Goal: Task Accomplishment & Management: Manage account settings

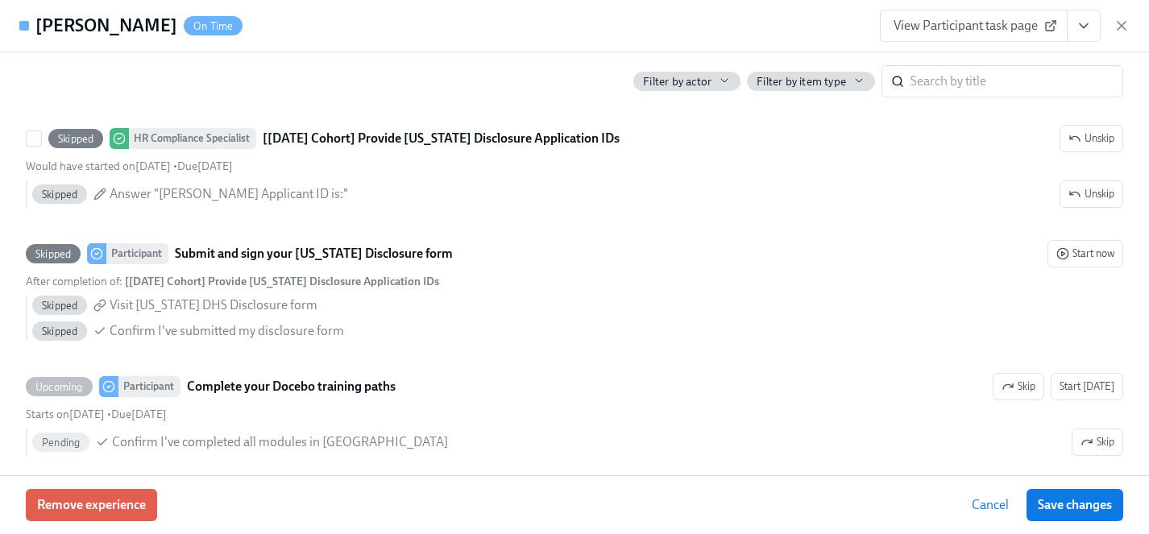
scroll to position [1695, 0]
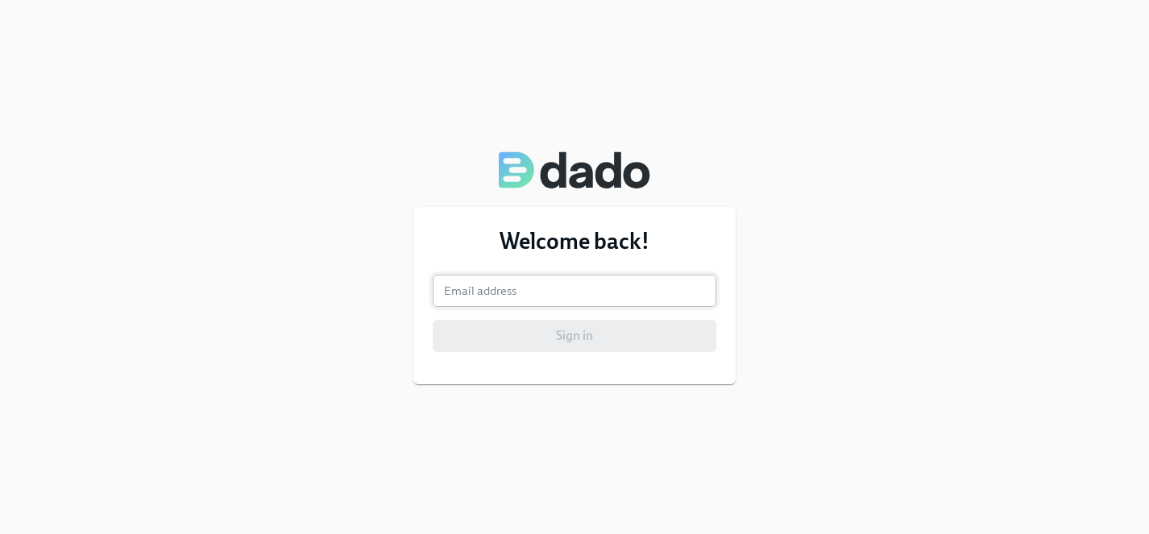
click at [556, 296] on input "email" at bounding box center [575, 291] width 284 height 32
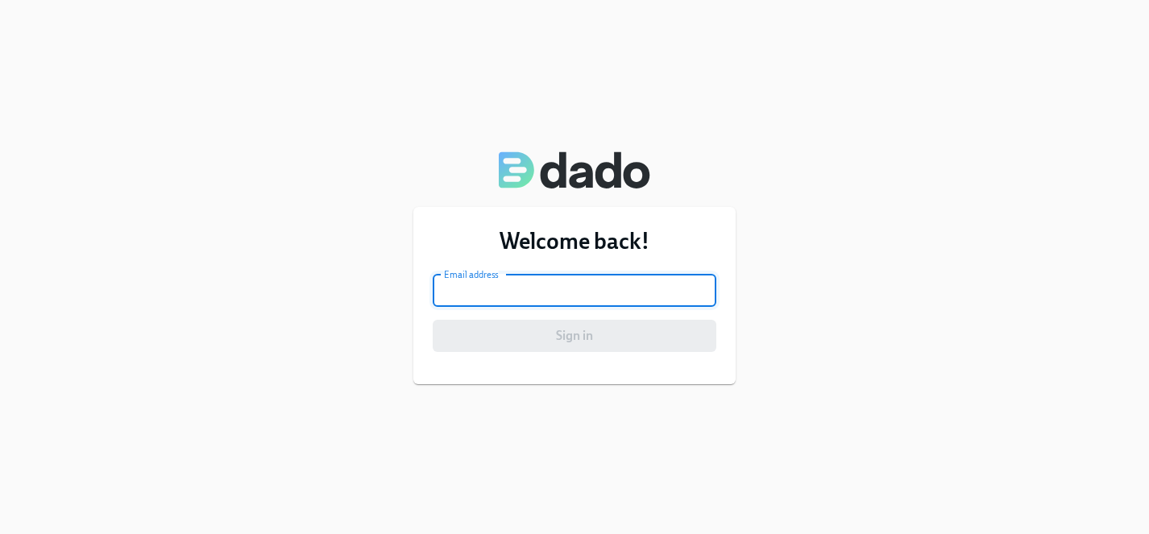
type input "[EMAIL_ADDRESS][PERSON_NAME][DOMAIN_NAME]"
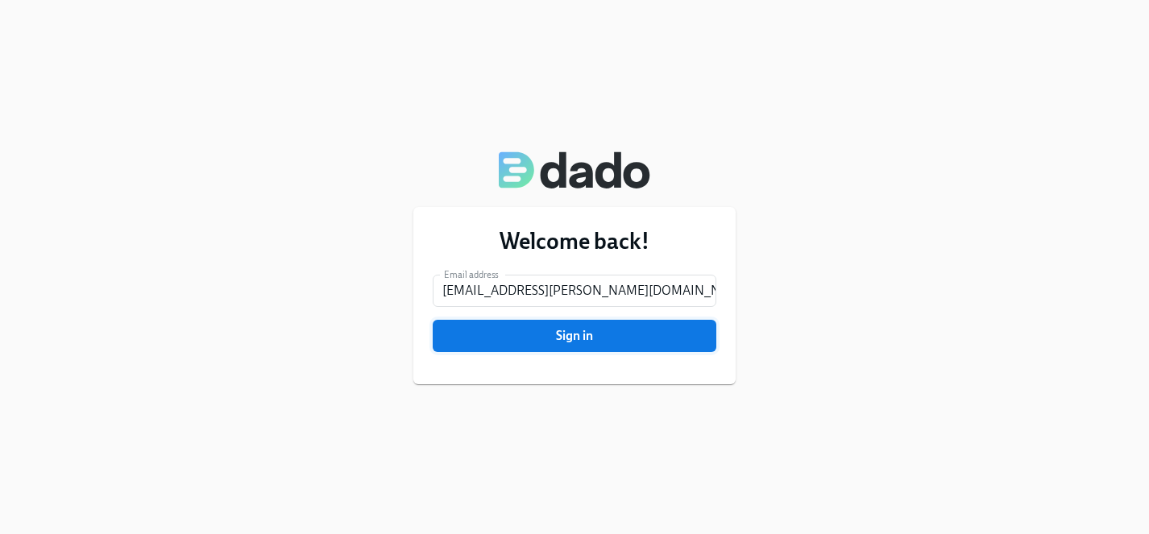
click at [556, 343] on span "Sign in" at bounding box center [574, 336] width 261 height 16
click at [510, 346] on button "Sign in" at bounding box center [575, 336] width 284 height 32
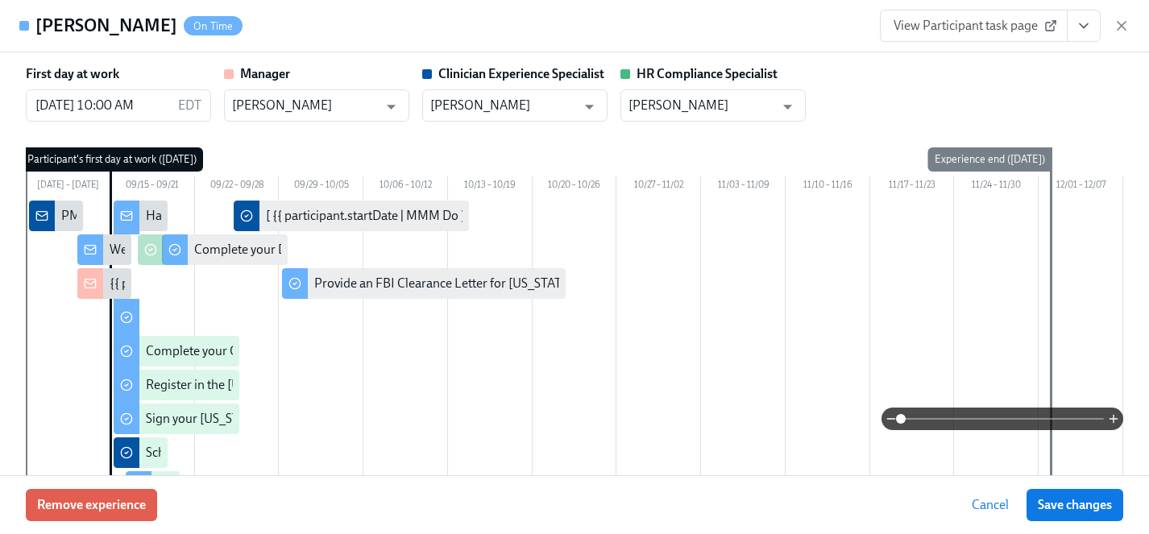
scroll to position [1502, 0]
click at [982, 505] on span "Cancel" at bounding box center [990, 505] width 37 height 16
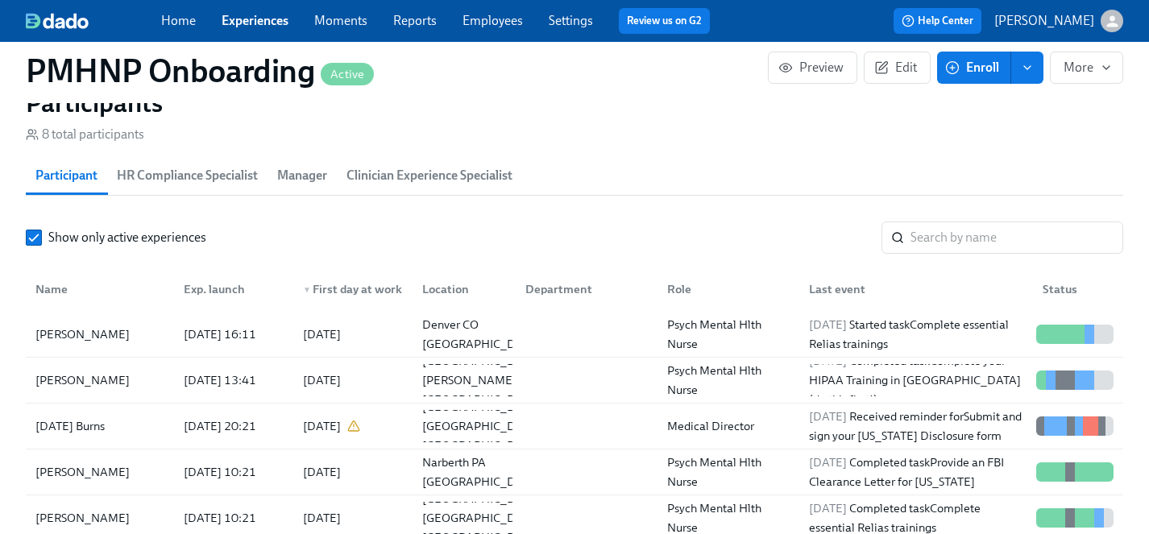
click at [256, 27] on link "Experiences" at bounding box center [255, 20] width 67 height 15
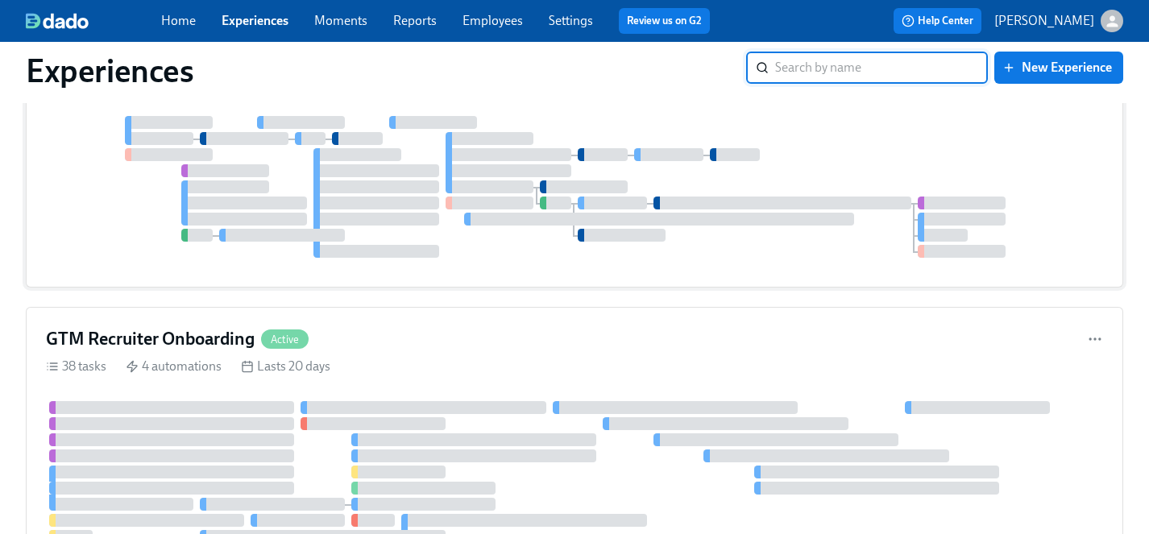
scroll to position [1037, 0]
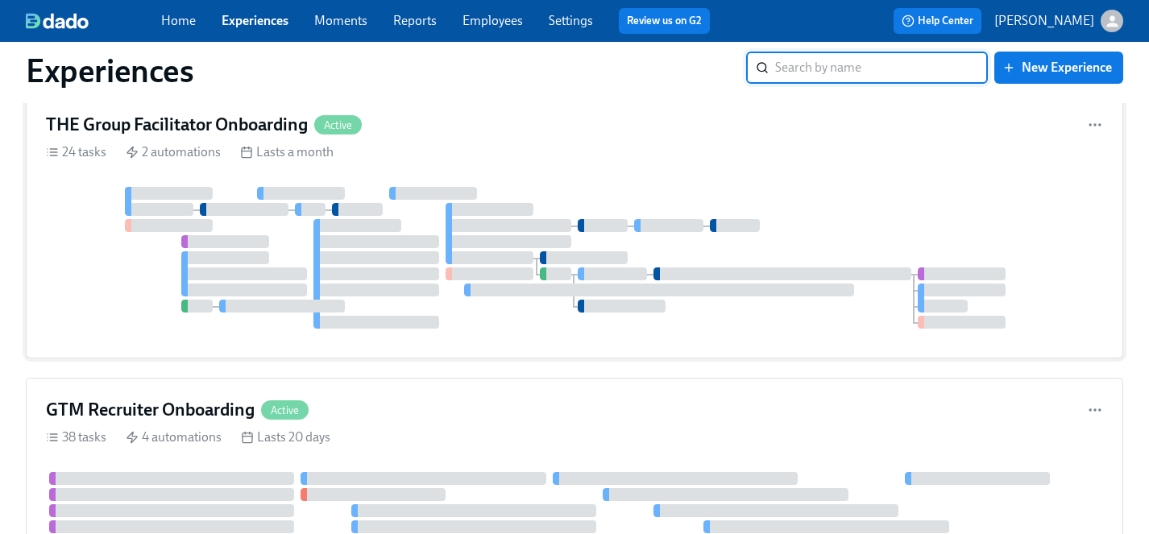
click at [588, 176] on div "THE Group Facilitator Onboarding Active 24 tasks 2 automations Lasts a month" at bounding box center [575, 226] width 1098 height 266
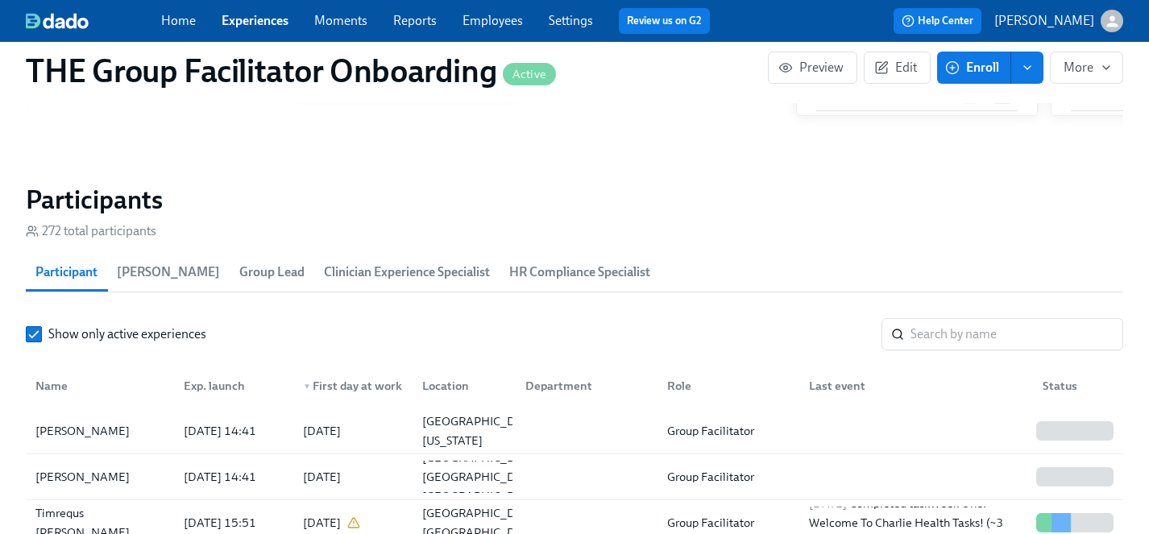
scroll to position [1426, 0]
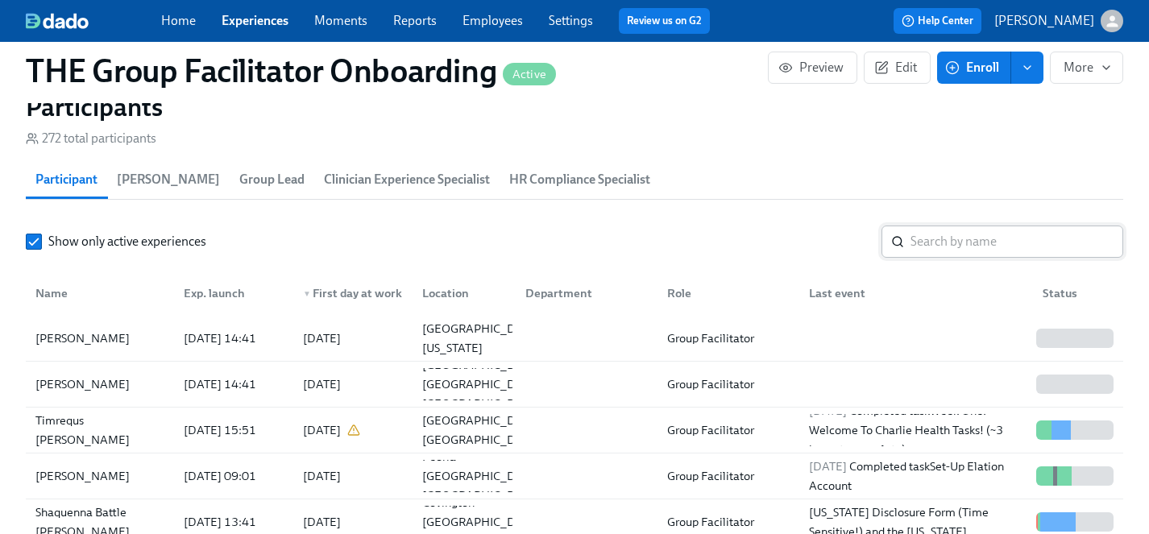
click at [961, 241] on input "search" at bounding box center [1017, 242] width 213 height 32
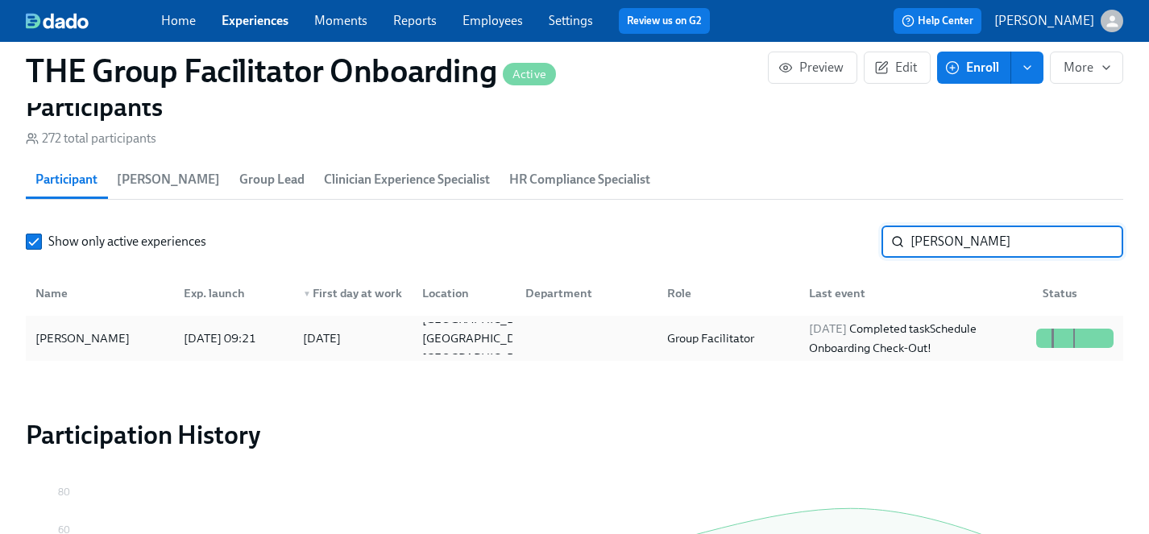
type input "[PERSON_NAME]"
click at [80, 336] on div "[PERSON_NAME]" at bounding box center [82, 338] width 107 height 19
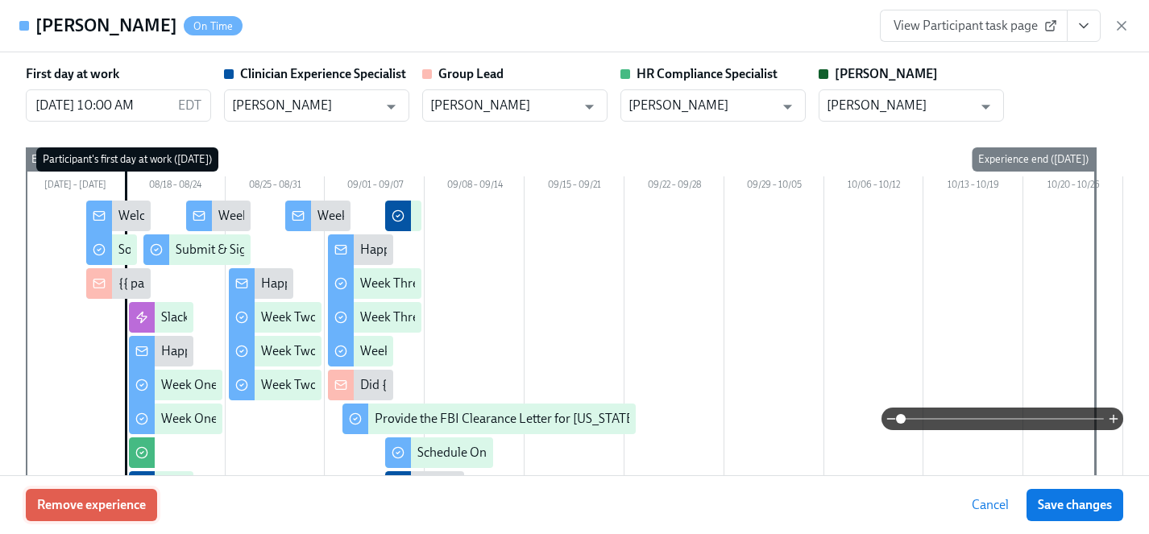
click at [139, 507] on span "Remove experience" at bounding box center [91, 505] width 109 height 16
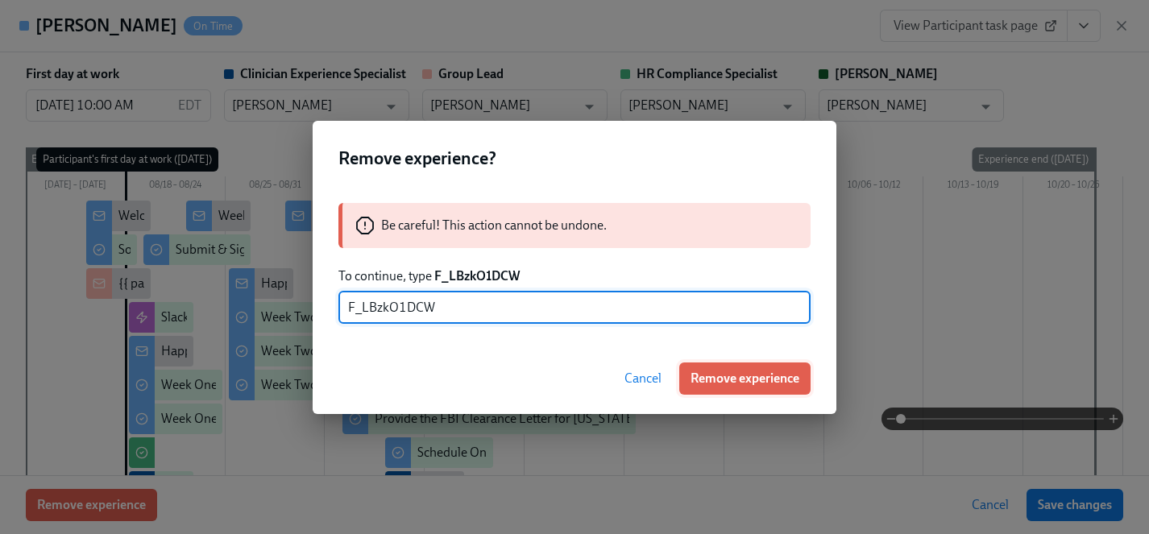
type input "F_LBzkO1DCW"
click at [716, 376] on span "Remove experience" at bounding box center [745, 379] width 109 height 16
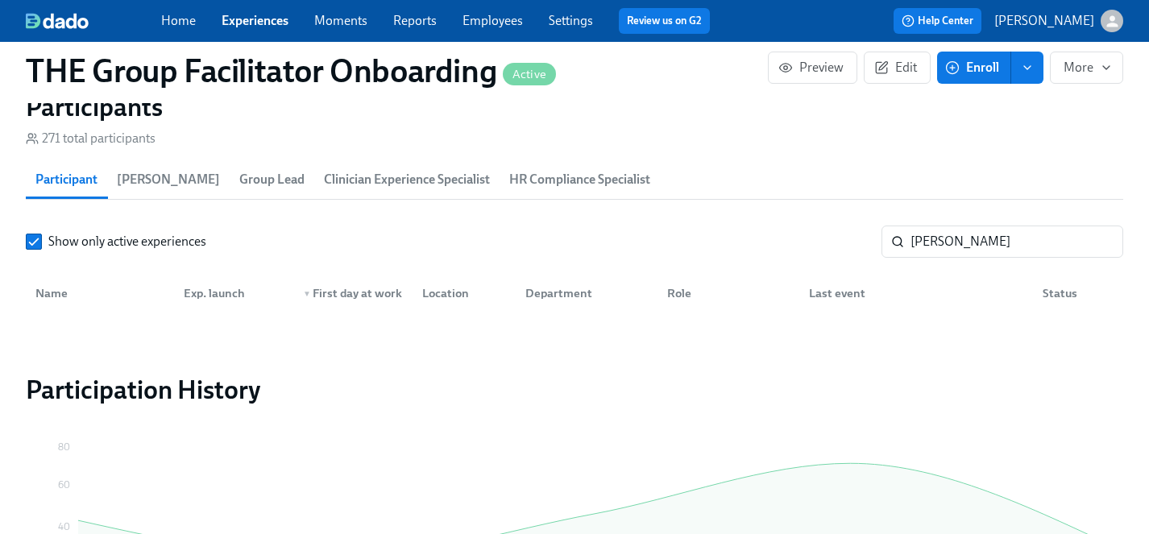
scroll to position [0, 23848]
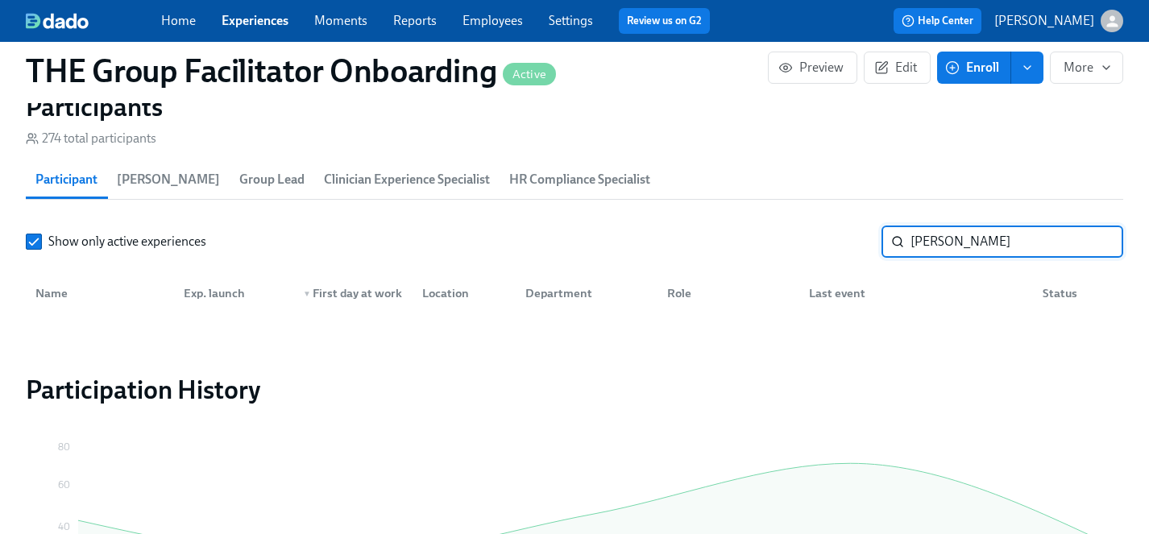
click at [970, 254] on input "[PERSON_NAME]" at bounding box center [1017, 242] width 213 height 32
click at [970, 250] on input "[PERSON_NAME]" at bounding box center [1017, 242] width 213 height 32
drag, startPoint x: 970, startPoint y: 250, endPoint x: 857, endPoint y: 250, distance: 113.6
click at [857, 250] on div "Show only active experiences [PERSON_NAME] ​" at bounding box center [575, 242] width 1098 height 32
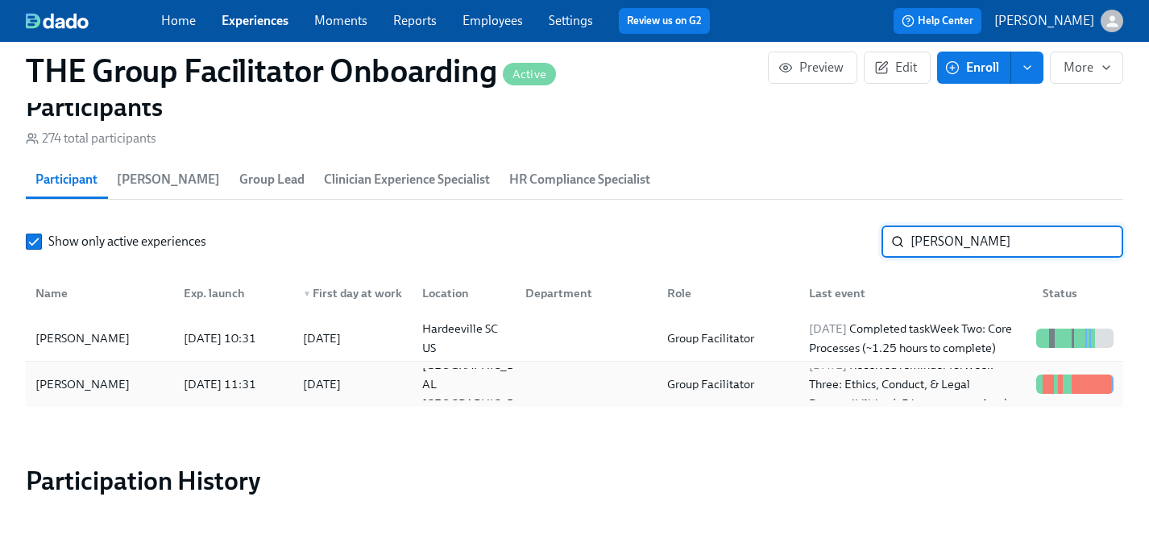
type input "[PERSON_NAME]"
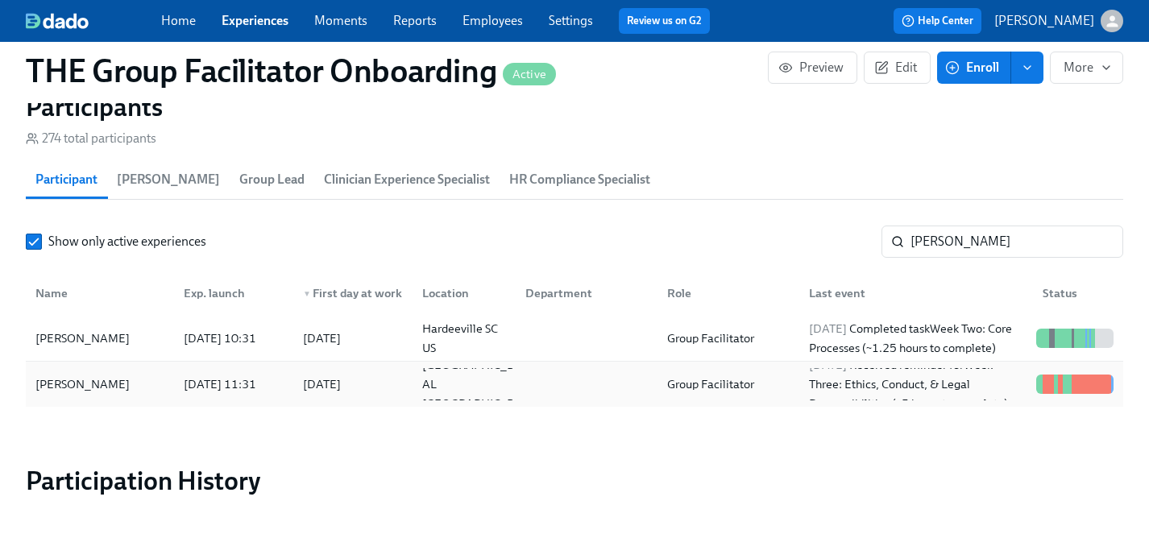
click at [88, 389] on div "[PERSON_NAME]" at bounding box center [82, 384] width 107 height 19
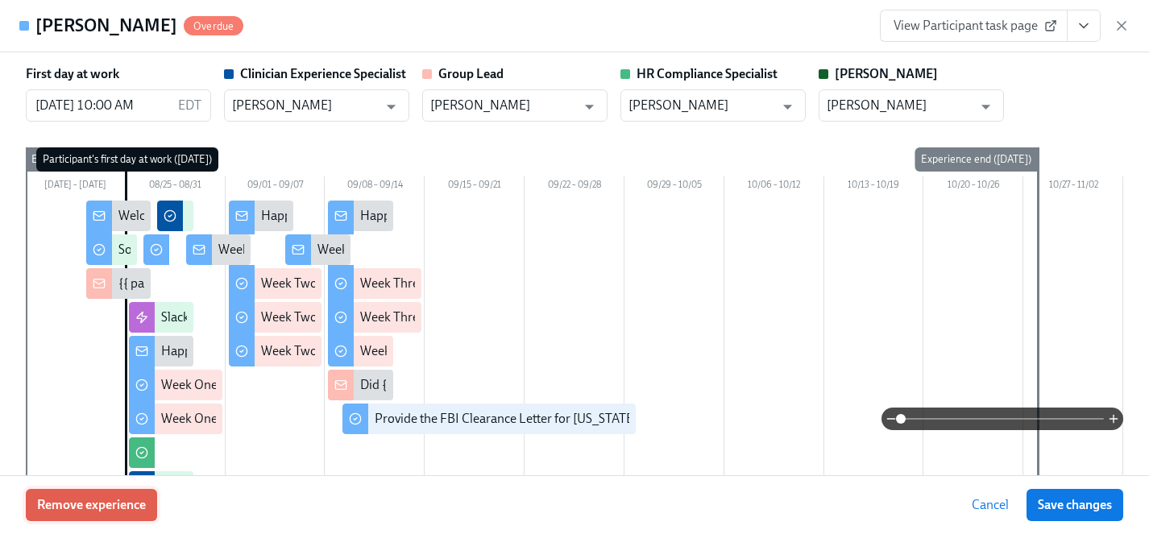
click at [130, 502] on span "Remove experience" at bounding box center [91, 505] width 109 height 16
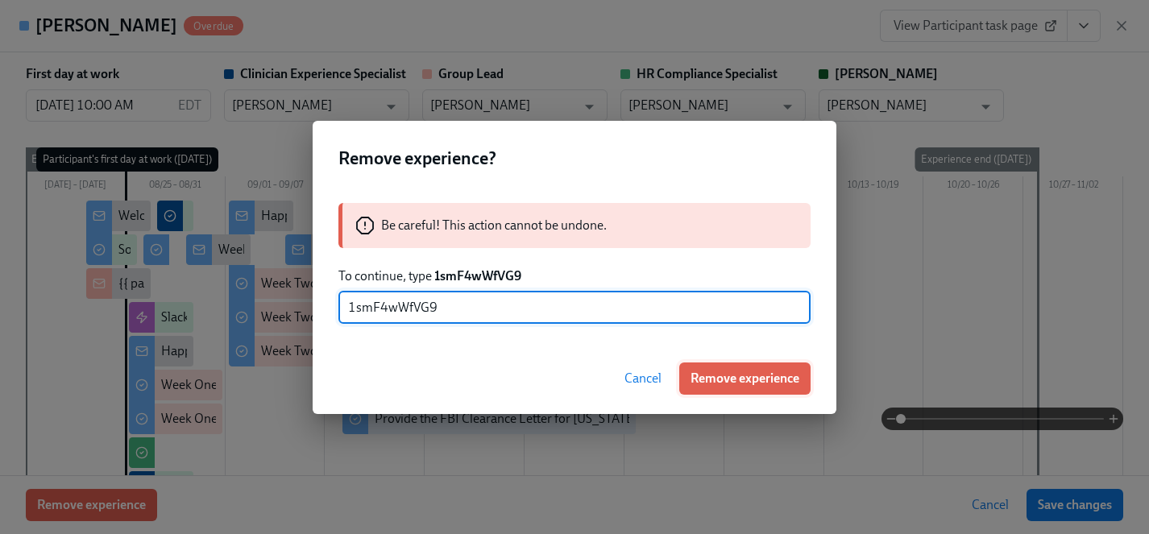
type input "1smF4wWfVG9"
click at [739, 380] on span "Remove experience" at bounding box center [745, 379] width 109 height 16
